Goal: Information Seeking & Learning: Learn about a topic

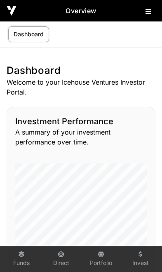
click at [149, 15] on button at bounding box center [151, 10] width 10 height 10
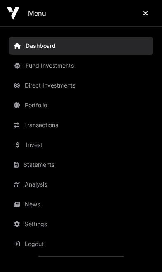
click at [37, 208] on link "News" at bounding box center [81, 204] width 144 height 18
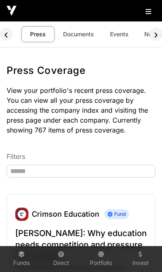
click at [112, 31] on link "Events" at bounding box center [119, 34] width 33 height 16
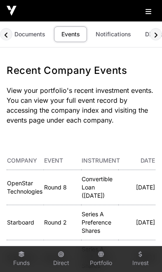
click at [148, 12] on icon at bounding box center [149, 11] width 6 height 7
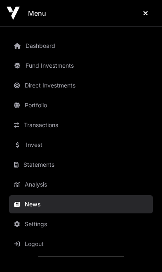
click at [55, 47] on link "Dashboard" at bounding box center [81, 46] width 144 height 18
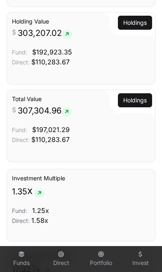
scroll to position [792, 0]
click at [138, 104] on link "Holdings" at bounding box center [135, 100] width 24 height 8
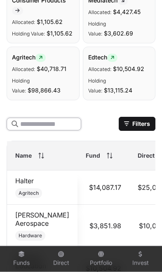
click at [40, 121] on input "text" at bounding box center [44, 124] width 75 height 13
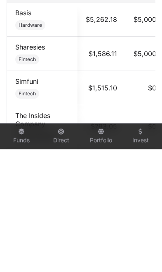
scroll to position [517, 0]
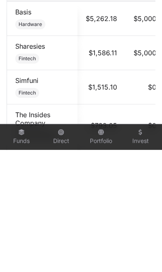
type input "**"
click at [23, 198] on link "Simfuni" at bounding box center [26, 202] width 23 height 8
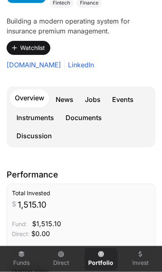
scroll to position [167, 0]
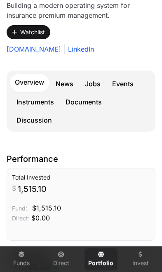
click at [126, 80] on link "Events" at bounding box center [122, 84] width 31 height 17
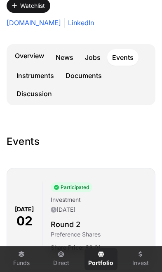
scroll to position [196, 0]
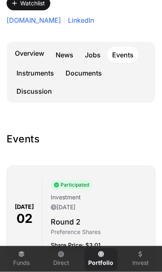
click at [26, 52] on link "Overview" at bounding box center [29, 54] width 39 height 18
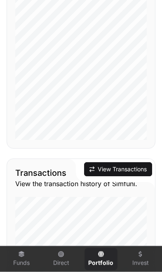
click at [123, 176] on button "View Transactions" at bounding box center [118, 169] width 68 height 14
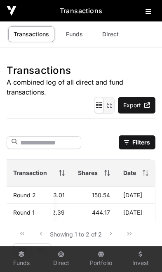
scroll to position [0, 224]
